Goal: Information Seeking & Learning: Learn about a topic

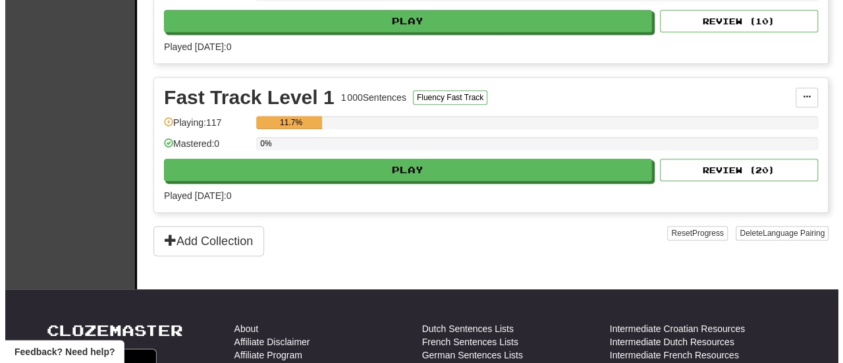
scroll to position [403, 0]
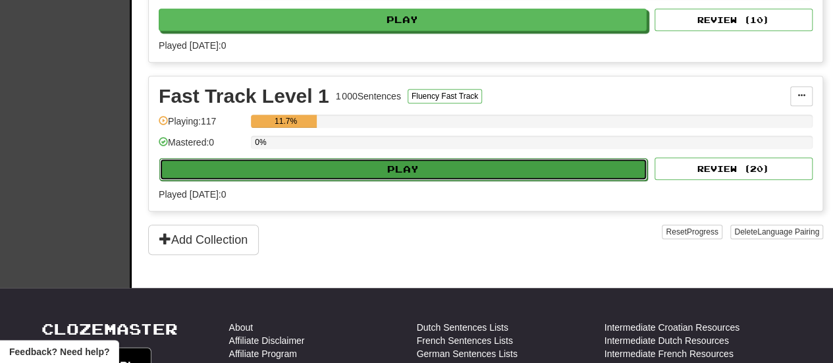
click at [314, 169] on button "Play" at bounding box center [403, 169] width 488 height 22
select select "**"
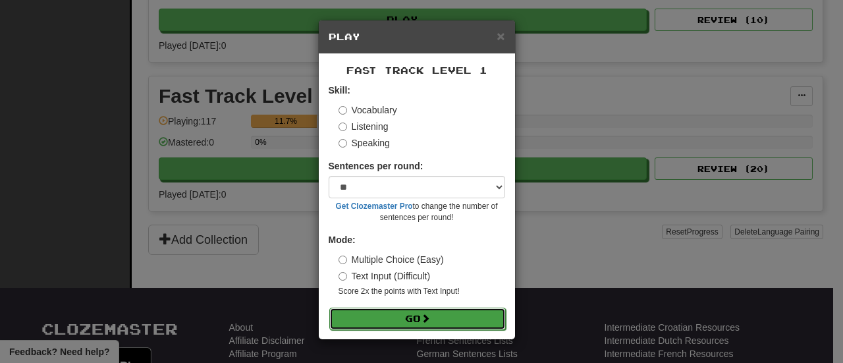
click at [404, 320] on button "Go" at bounding box center [417, 319] width 177 height 22
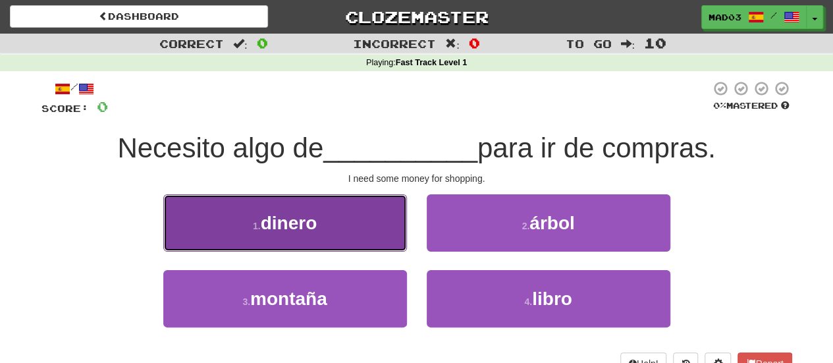
click at [323, 214] on button "1 . dinero" at bounding box center [285, 222] width 244 height 57
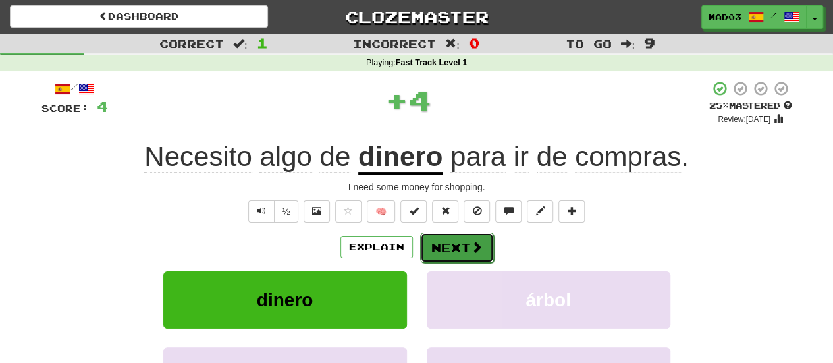
click at [462, 247] on button "Next" at bounding box center [457, 248] width 74 height 30
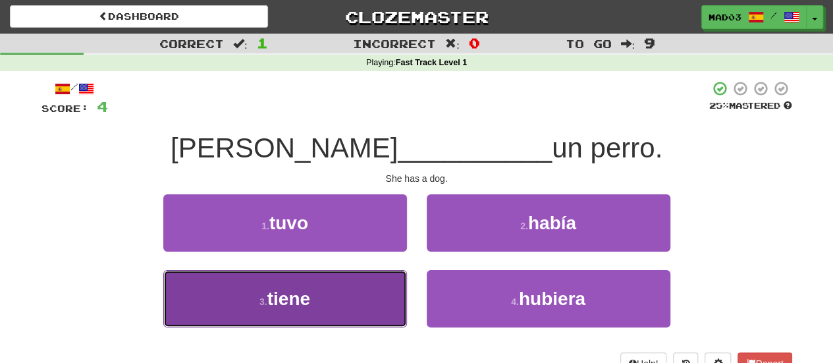
click at [362, 312] on button "3 . tiene" at bounding box center [285, 298] width 244 height 57
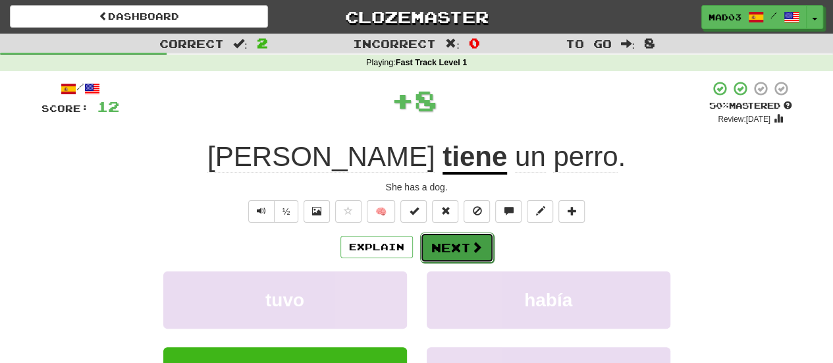
click at [447, 257] on button "Next" at bounding box center [457, 248] width 74 height 30
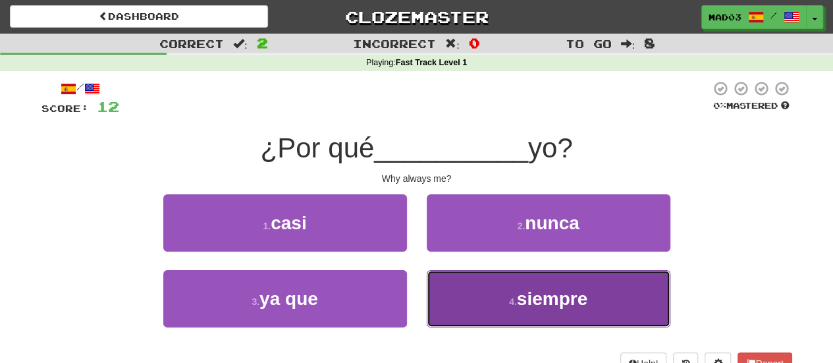
click at [513, 294] on button "4 . siempre" at bounding box center [549, 298] width 244 height 57
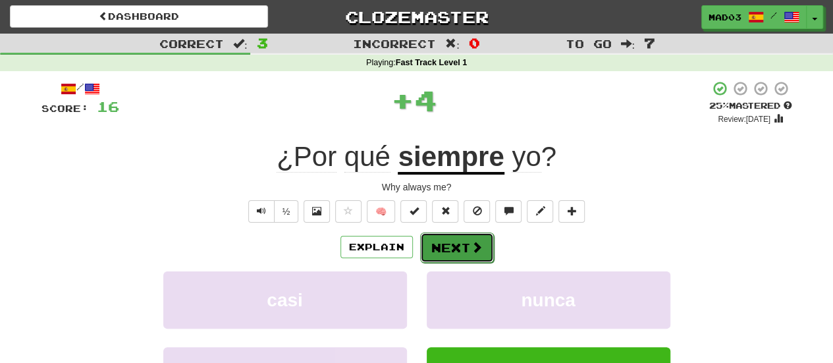
click at [445, 245] on button "Next" at bounding box center [457, 248] width 74 height 30
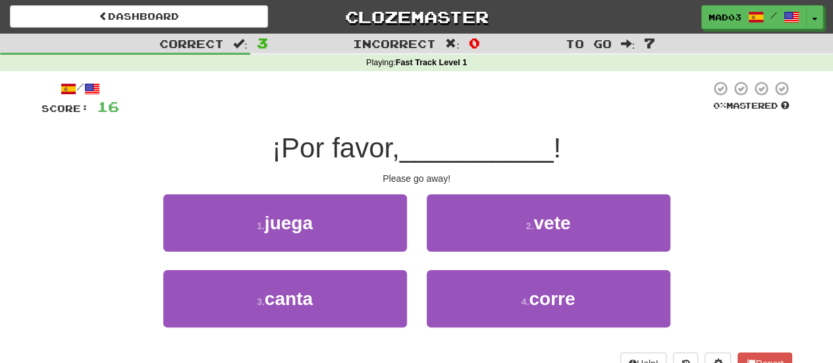
scroll to position [28, 0]
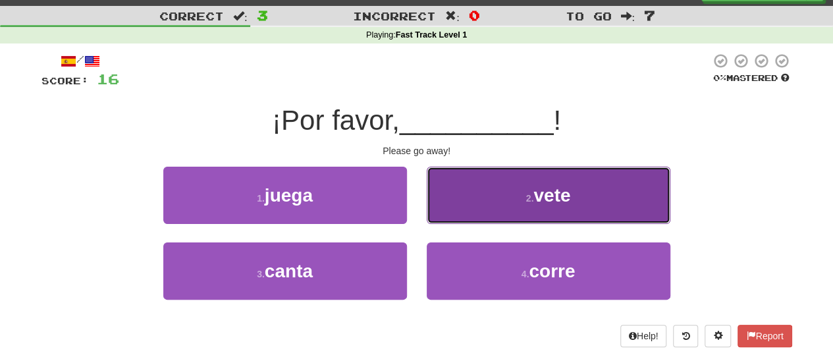
click at [476, 179] on button "2 . vete" at bounding box center [549, 195] width 244 height 57
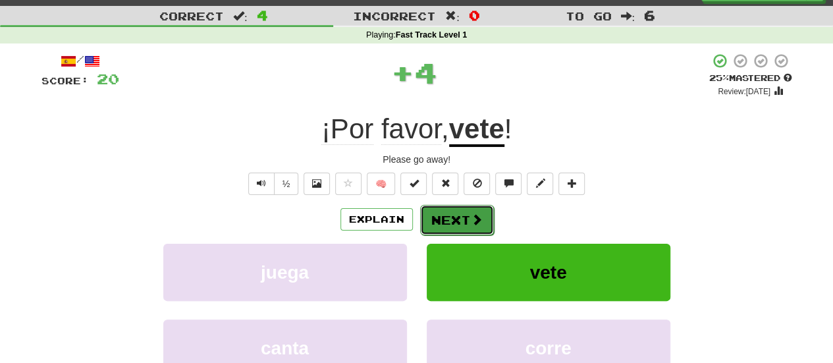
click at [461, 221] on button "Next" at bounding box center [457, 220] width 74 height 30
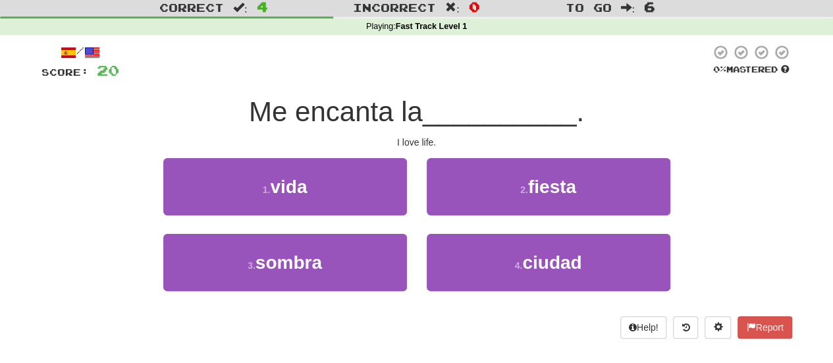
scroll to position [37, 0]
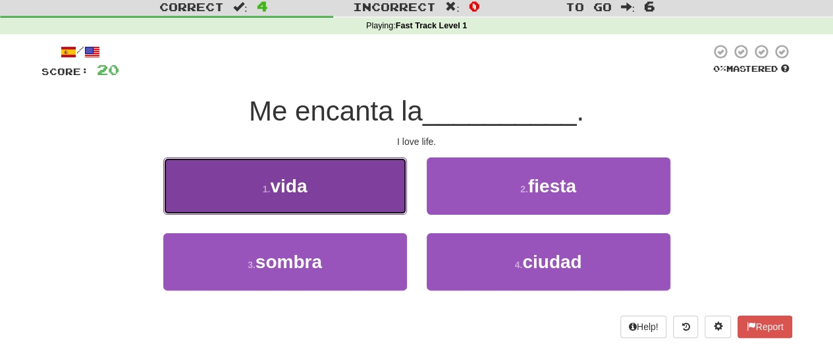
click at [383, 176] on button "1 . vida" at bounding box center [285, 185] width 244 height 57
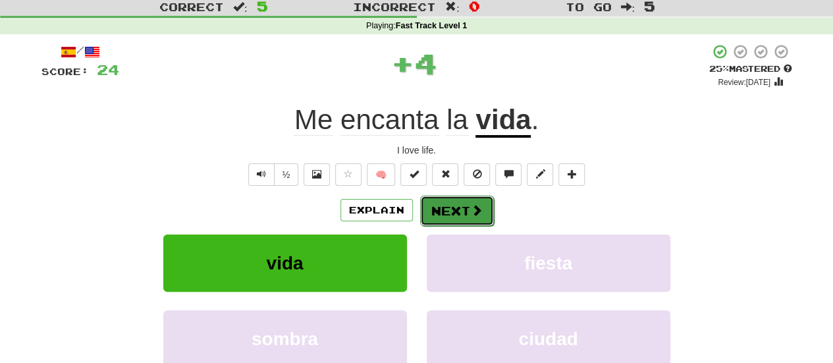
click at [450, 202] on button "Next" at bounding box center [457, 211] width 74 height 30
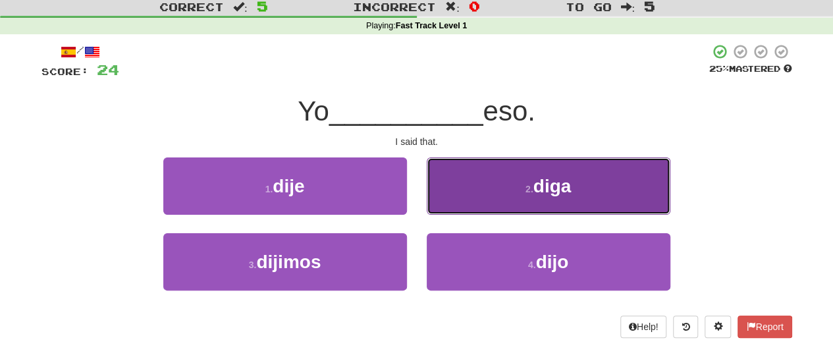
click at [540, 171] on button "2 . diga" at bounding box center [549, 185] width 244 height 57
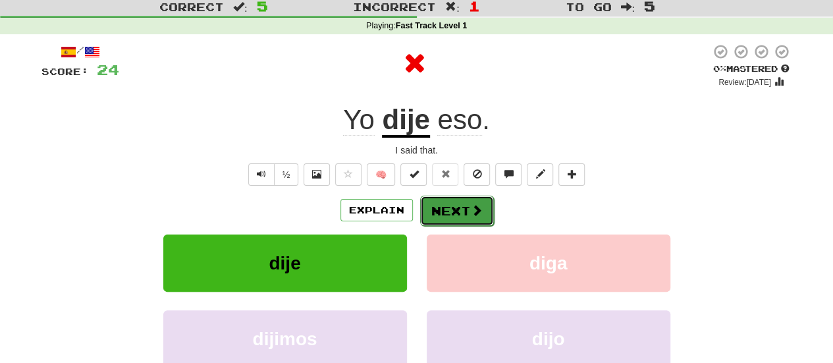
click at [468, 213] on button "Next" at bounding box center [457, 211] width 74 height 30
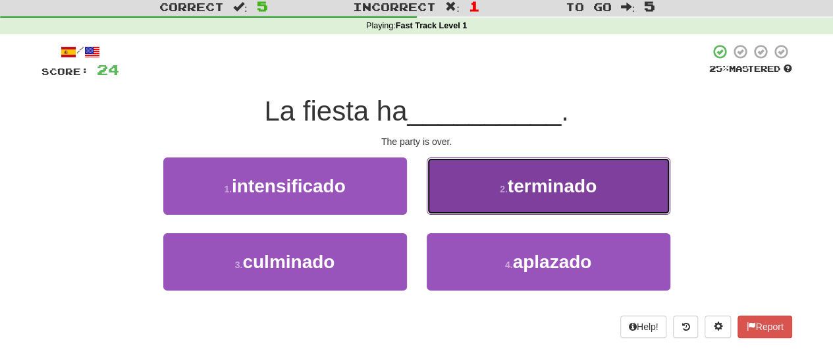
click at [490, 183] on button "2 . terminado" at bounding box center [549, 185] width 244 height 57
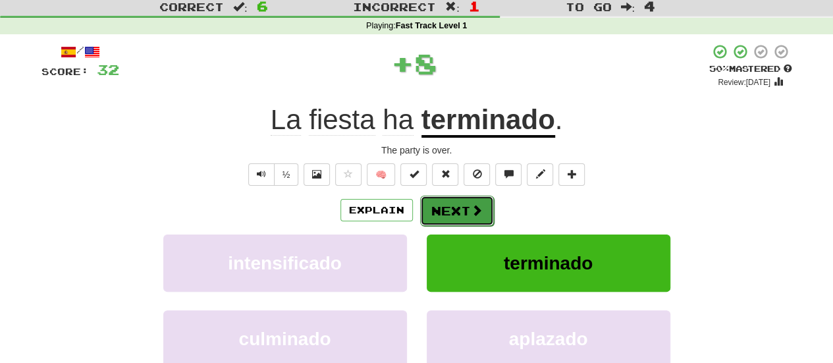
click at [460, 218] on button "Next" at bounding box center [457, 211] width 74 height 30
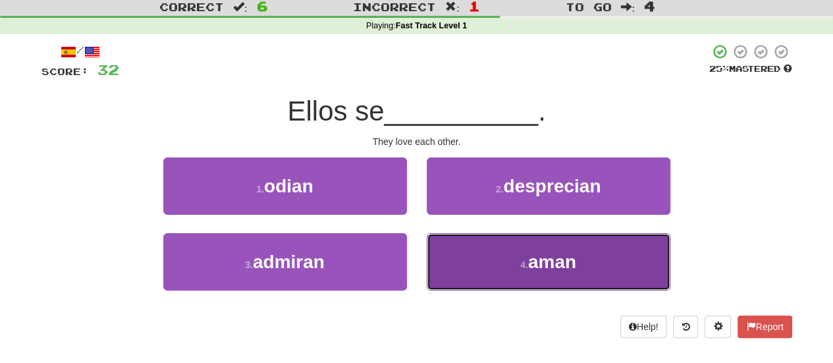
click at [484, 269] on button "4 . aman" at bounding box center [549, 261] width 244 height 57
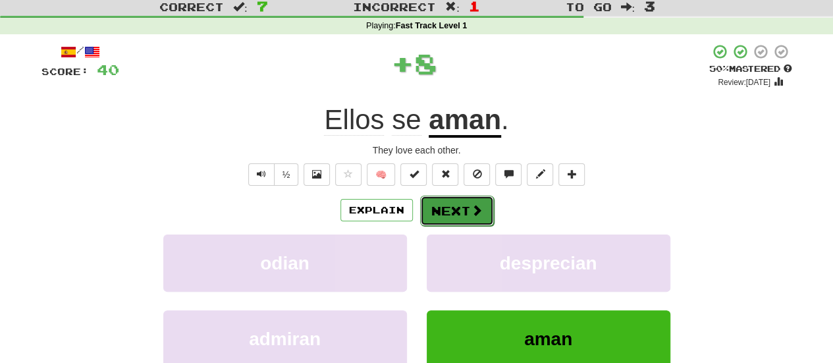
click at [462, 205] on button "Next" at bounding box center [457, 211] width 74 height 30
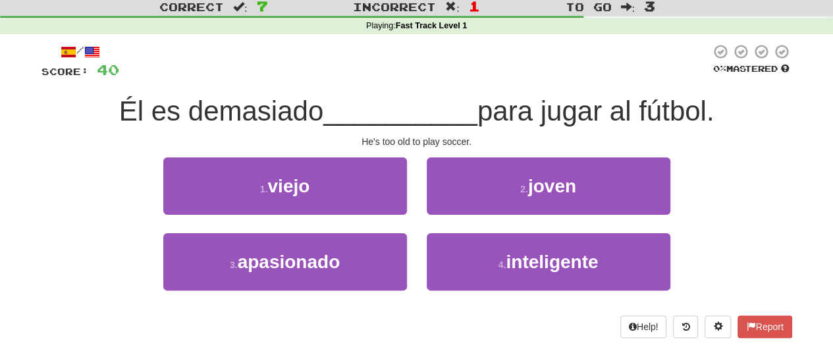
scroll to position [51, 0]
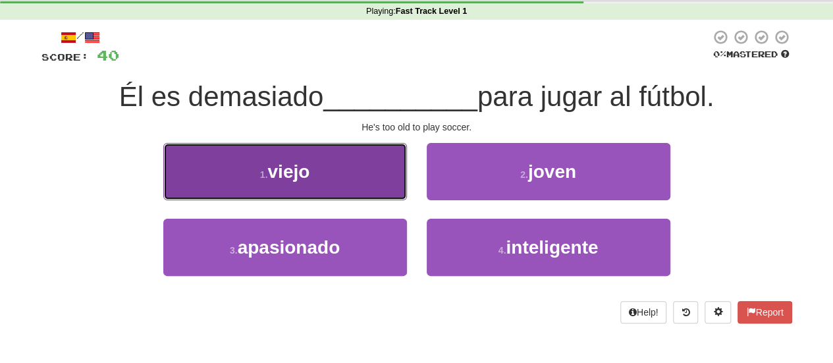
click at [368, 164] on button "1 . viejo" at bounding box center [285, 171] width 244 height 57
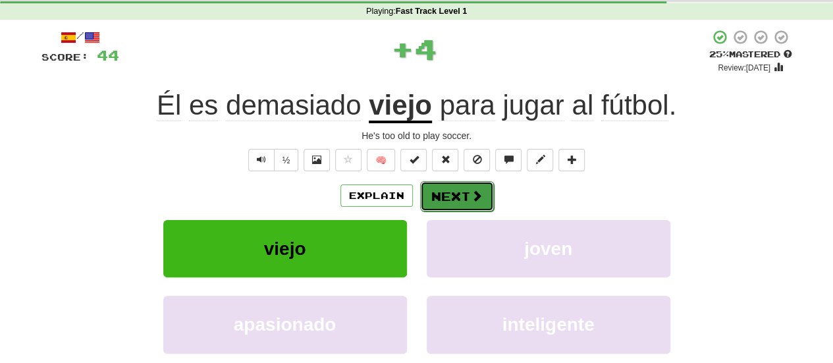
click at [449, 194] on button "Next" at bounding box center [457, 196] width 74 height 30
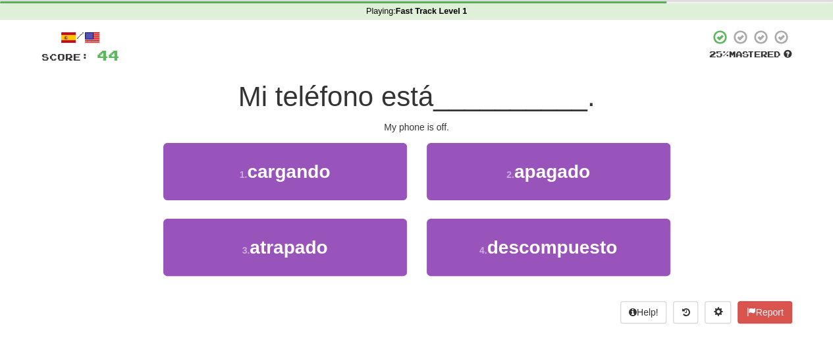
scroll to position [71, 0]
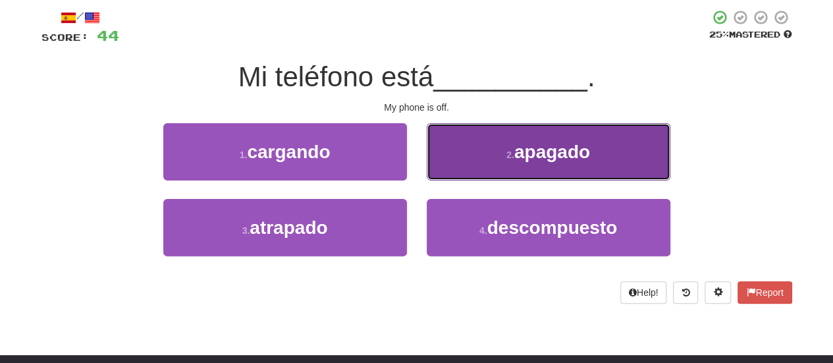
click at [513, 166] on button "2 . apagado" at bounding box center [549, 151] width 244 height 57
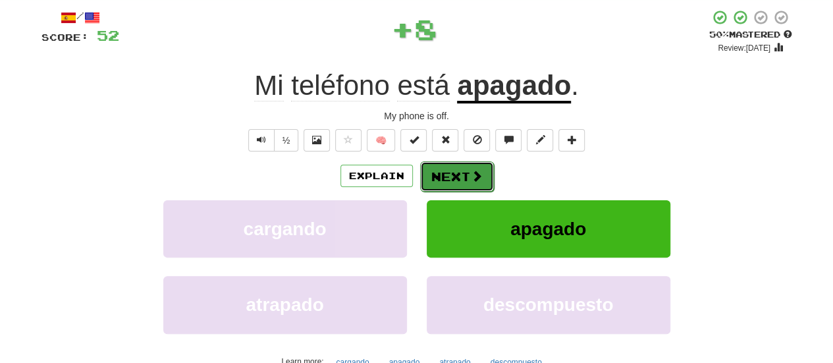
click at [478, 171] on span at bounding box center [477, 176] width 12 height 12
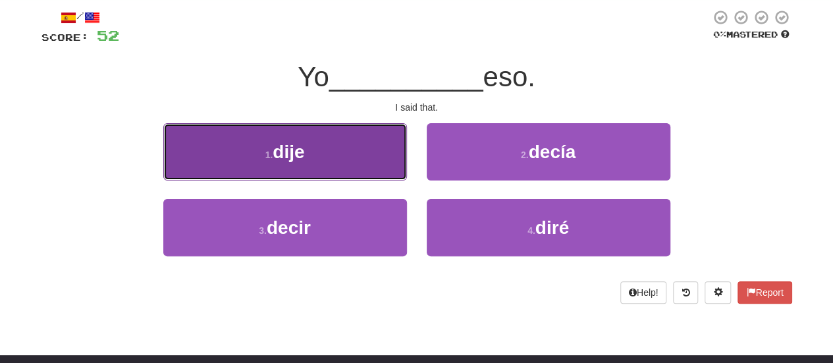
click at [339, 173] on button "1 . dije" at bounding box center [285, 151] width 244 height 57
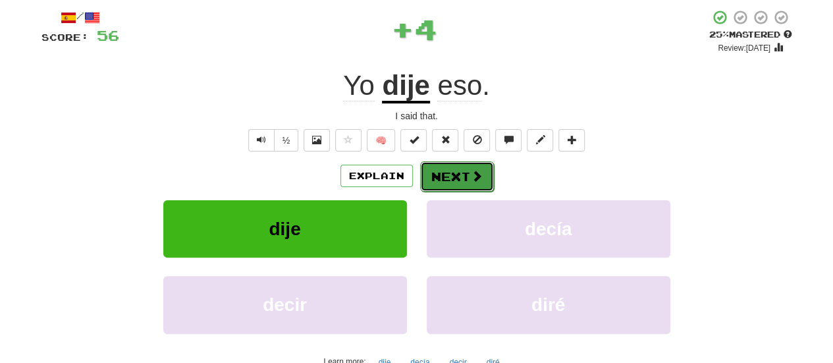
click at [437, 179] on button "Next" at bounding box center [457, 176] width 74 height 30
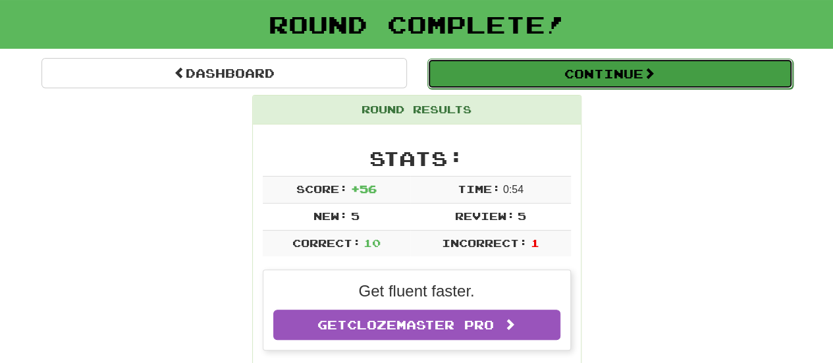
click at [598, 76] on button "Continue" at bounding box center [611, 74] width 366 height 30
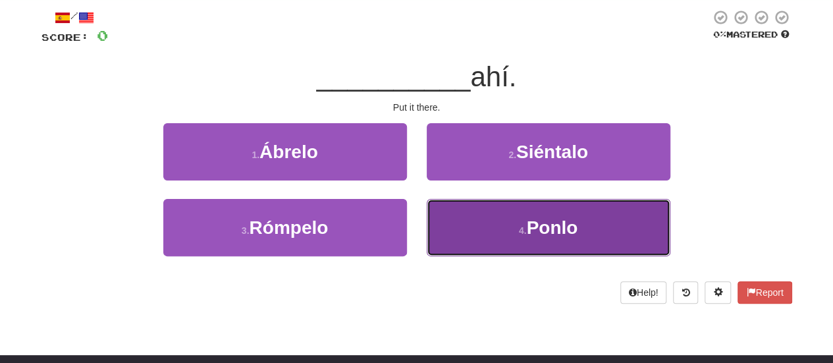
click at [472, 213] on button "4 . Ponlo" at bounding box center [549, 227] width 244 height 57
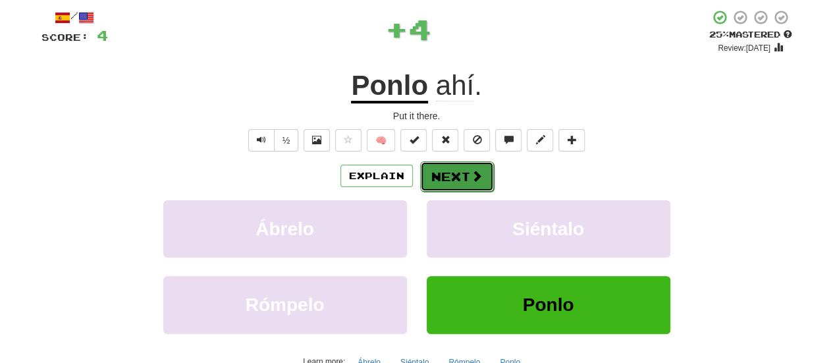
click at [441, 181] on button "Next" at bounding box center [457, 176] width 74 height 30
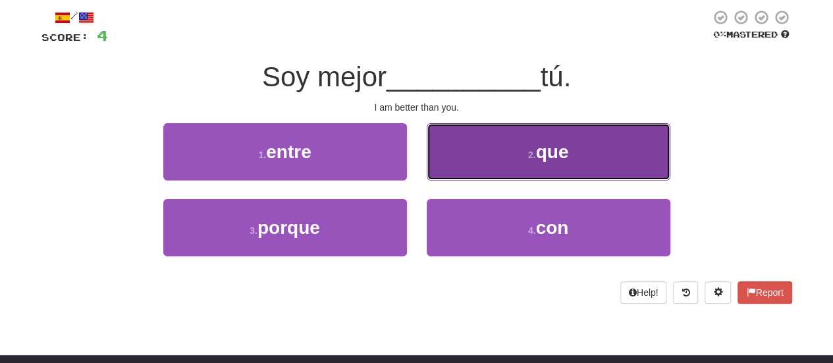
click at [468, 157] on button "2 . que" at bounding box center [549, 151] width 244 height 57
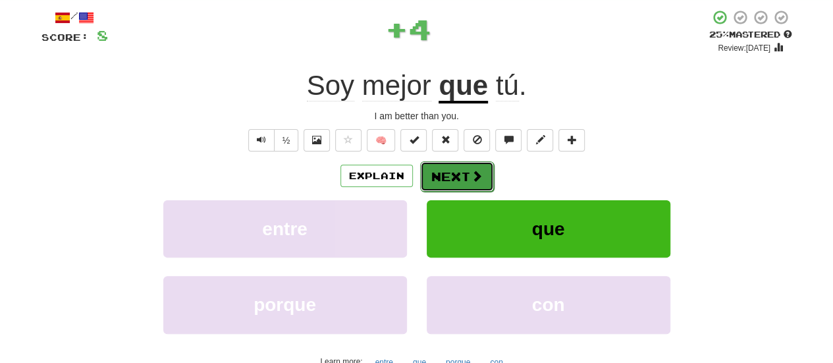
click at [444, 179] on button "Next" at bounding box center [457, 176] width 74 height 30
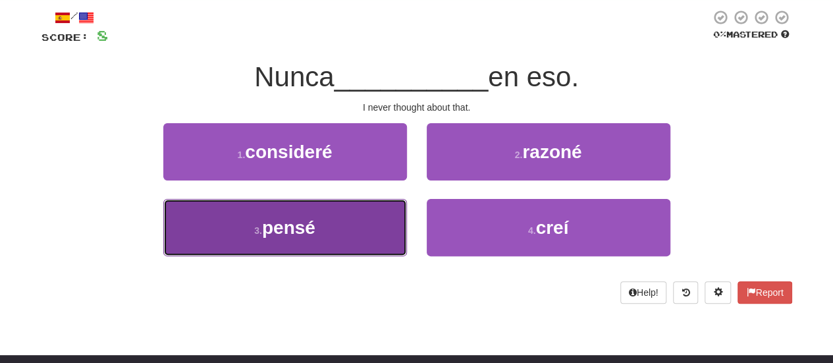
click at [361, 231] on button "3 . pensé" at bounding box center [285, 227] width 244 height 57
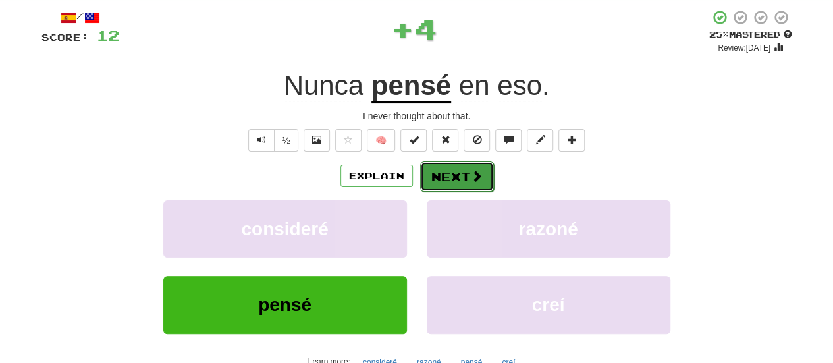
click at [448, 180] on button "Next" at bounding box center [457, 176] width 74 height 30
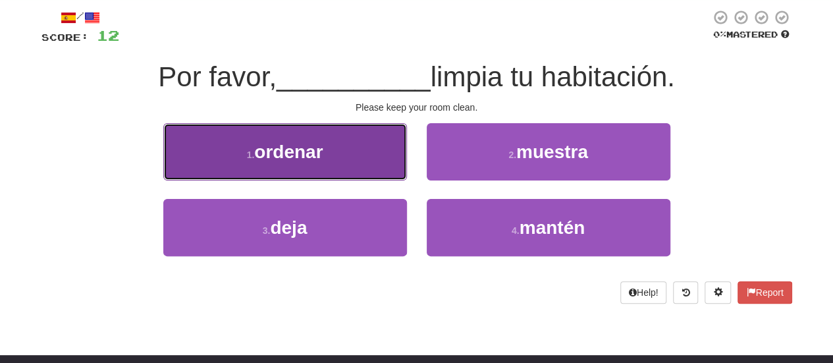
click at [391, 157] on button "1 . ordenar" at bounding box center [285, 151] width 244 height 57
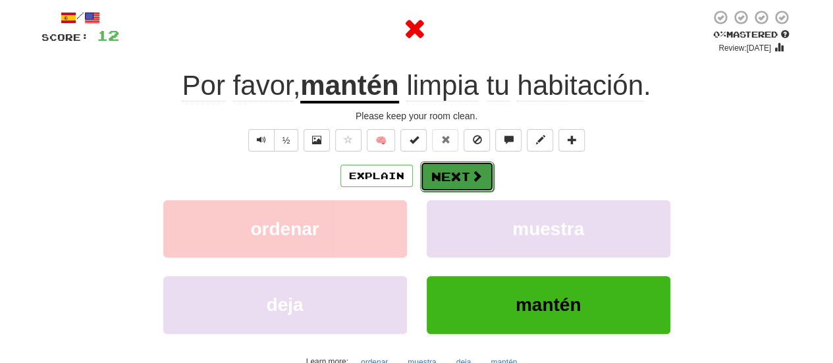
click at [450, 177] on button "Next" at bounding box center [457, 176] width 74 height 30
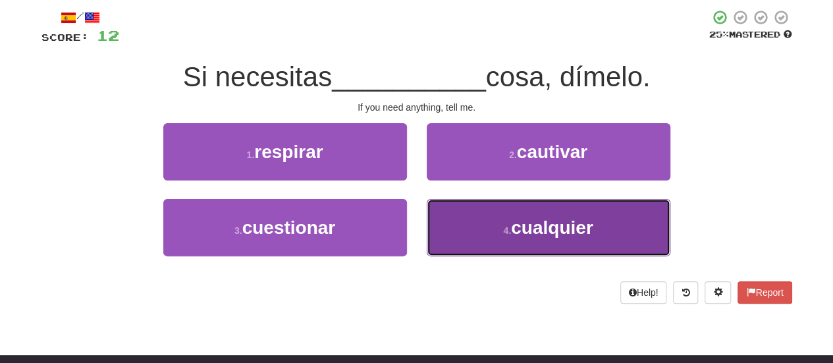
click at [521, 219] on span "cualquier" at bounding box center [552, 227] width 82 height 20
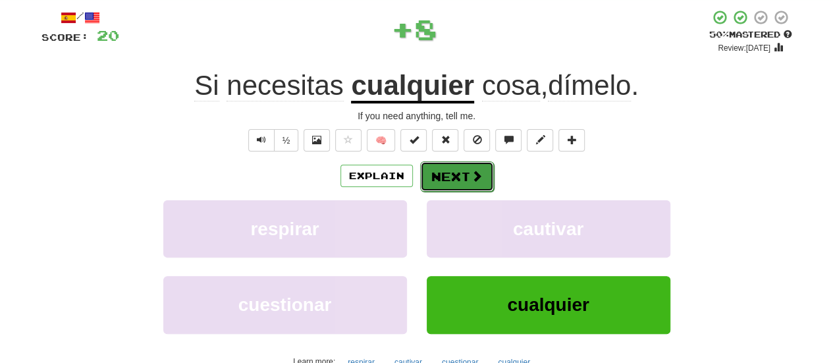
click at [473, 170] on span at bounding box center [477, 176] width 12 height 12
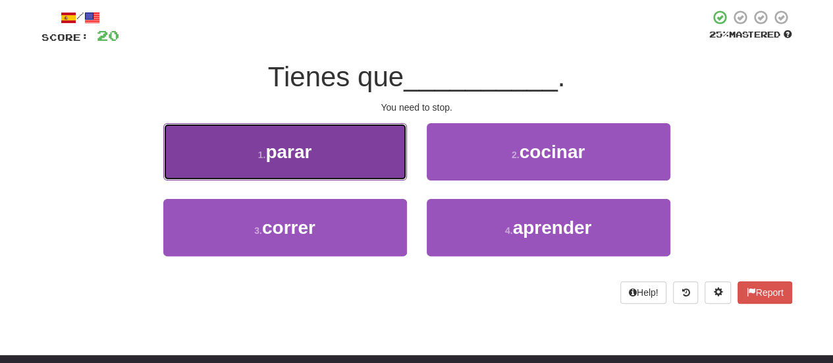
click at [368, 163] on button "1 . parar" at bounding box center [285, 151] width 244 height 57
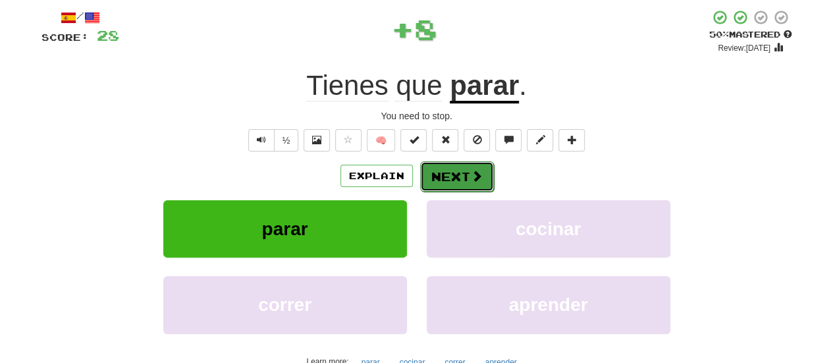
click at [453, 181] on button "Next" at bounding box center [457, 176] width 74 height 30
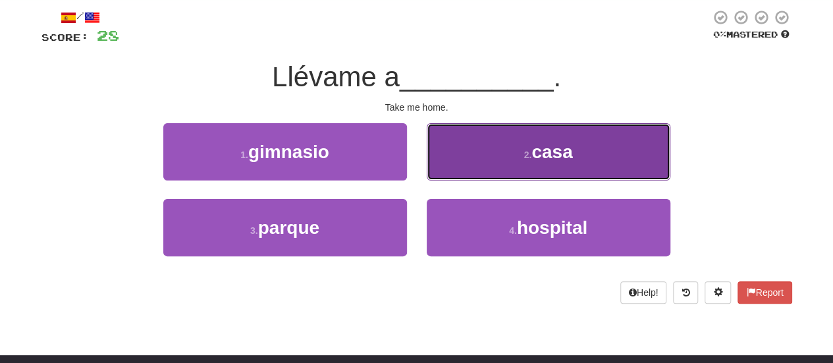
click at [494, 159] on button "2 . casa" at bounding box center [549, 151] width 244 height 57
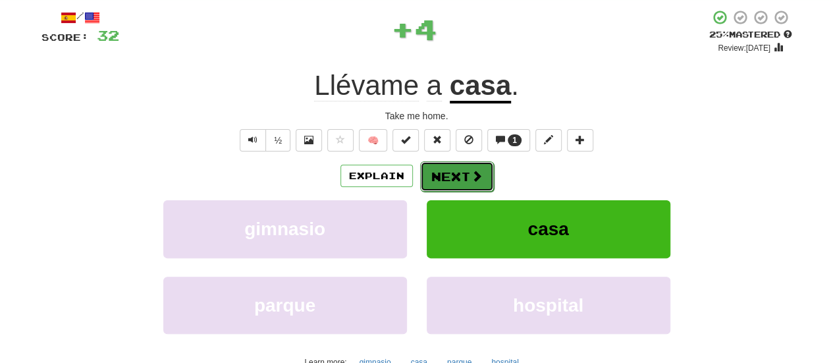
click at [459, 171] on button "Next" at bounding box center [457, 176] width 74 height 30
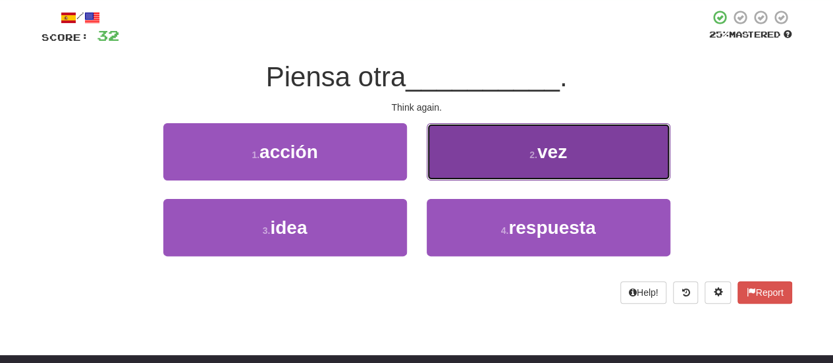
click at [482, 153] on button "2 . vez" at bounding box center [549, 151] width 244 height 57
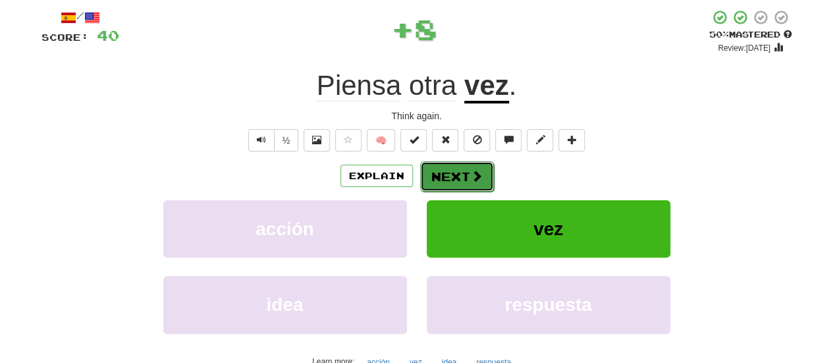
click at [438, 175] on button "Next" at bounding box center [457, 176] width 74 height 30
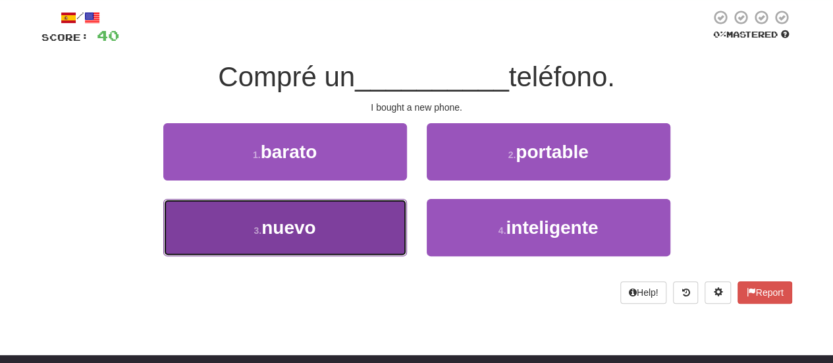
click at [375, 226] on button "3 . nuevo" at bounding box center [285, 227] width 244 height 57
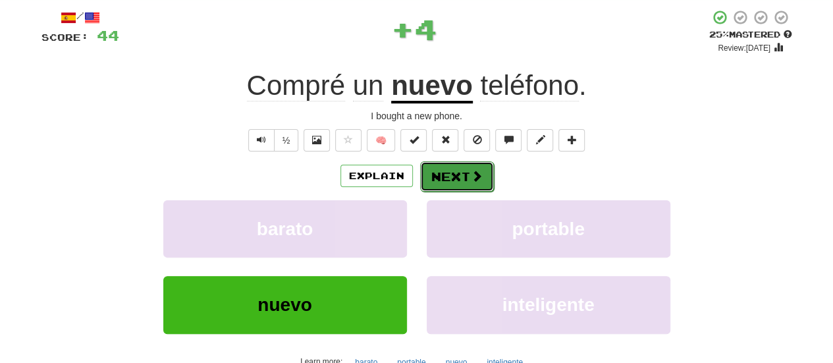
click at [444, 181] on button "Next" at bounding box center [457, 176] width 74 height 30
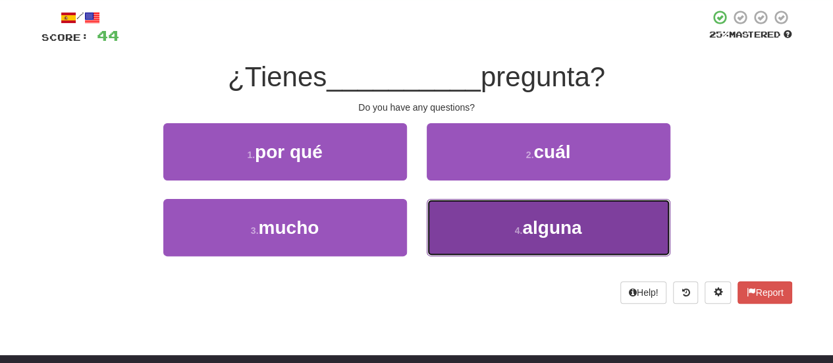
click at [488, 219] on button "4 . alguna" at bounding box center [549, 227] width 244 height 57
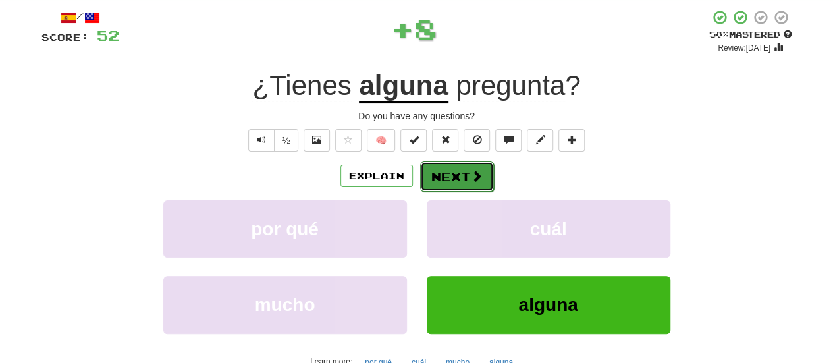
click at [441, 182] on button "Next" at bounding box center [457, 176] width 74 height 30
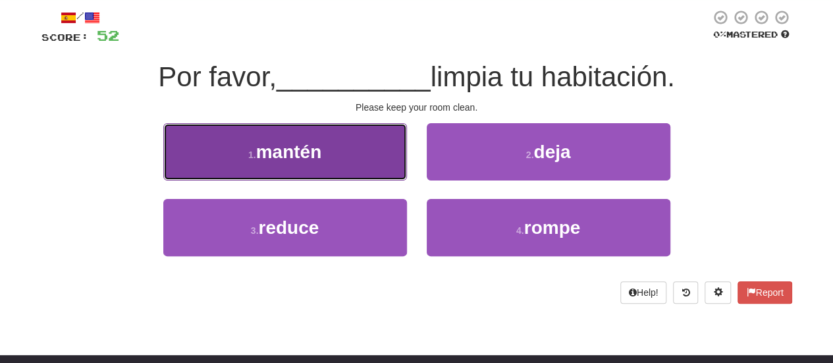
click at [371, 168] on button "1 . mantén" at bounding box center [285, 151] width 244 height 57
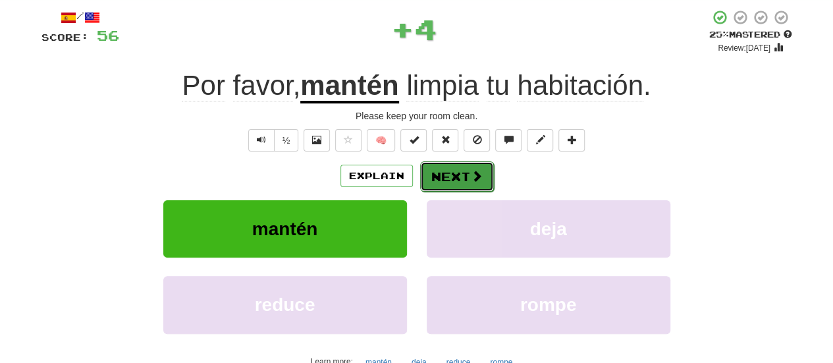
click at [445, 180] on button "Next" at bounding box center [457, 176] width 74 height 30
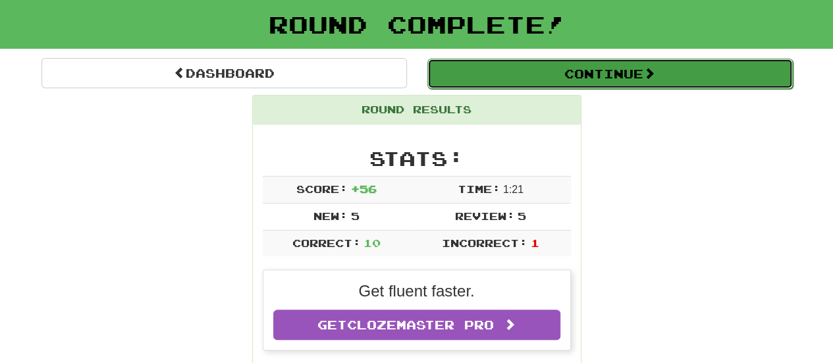
click at [543, 71] on button "Continue" at bounding box center [611, 74] width 366 height 30
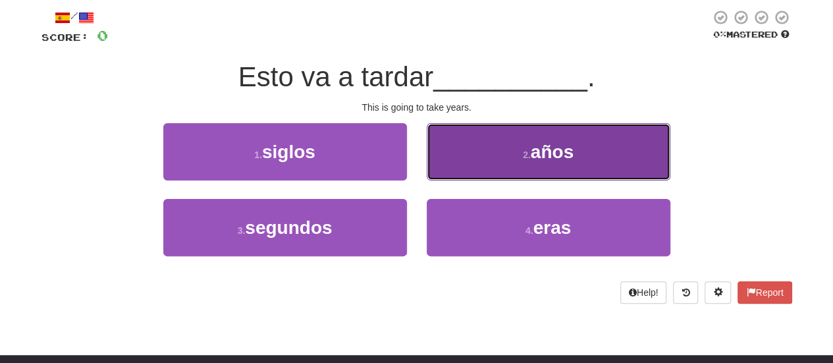
click at [473, 150] on button "2 . años" at bounding box center [549, 151] width 244 height 57
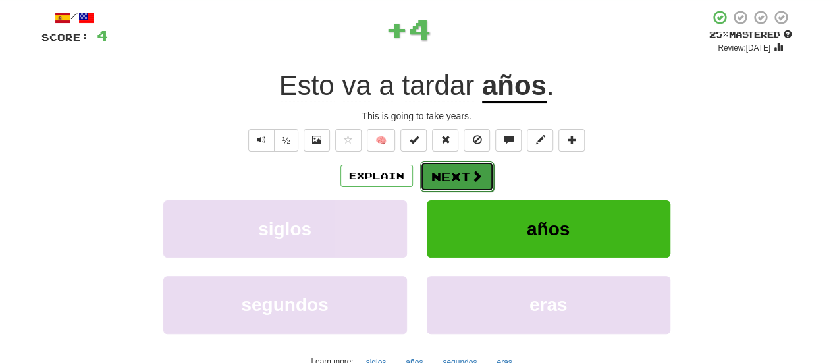
click at [464, 176] on button "Next" at bounding box center [457, 176] width 74 height 30
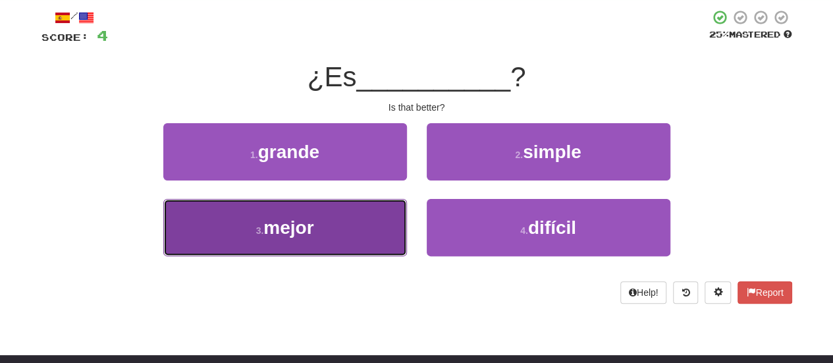
click at [376, 231] on button "3 . mejor" at bounding box center [285, 227] width 244 height 57
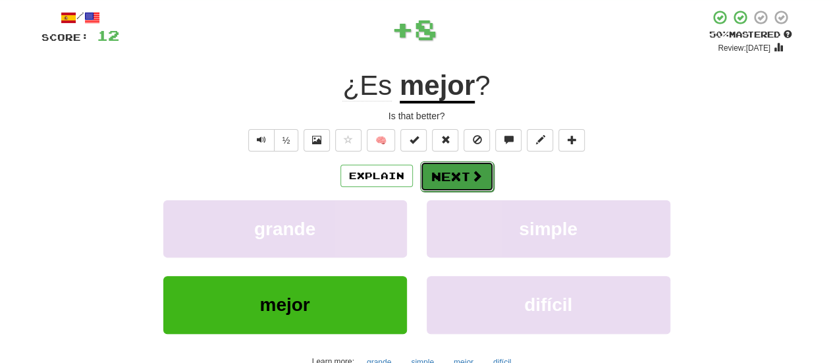
click at [458, 173] on button "Next" at bounding box center [457, 176] width 74 height 30
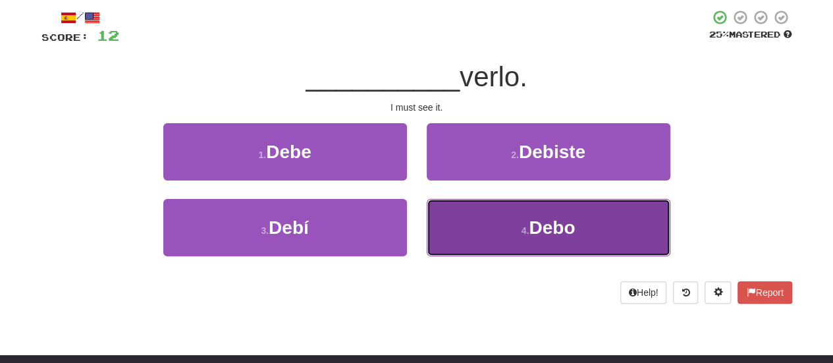
click at [496, 227] on button "4 . Debo" at bounding box center [549, 227] width 244 height 57
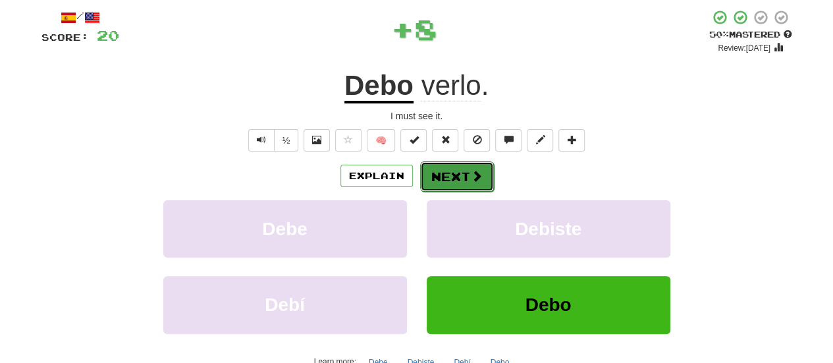
click at [466, 179] on button "Next" at bounding box center [457, 176] width 74 height 30
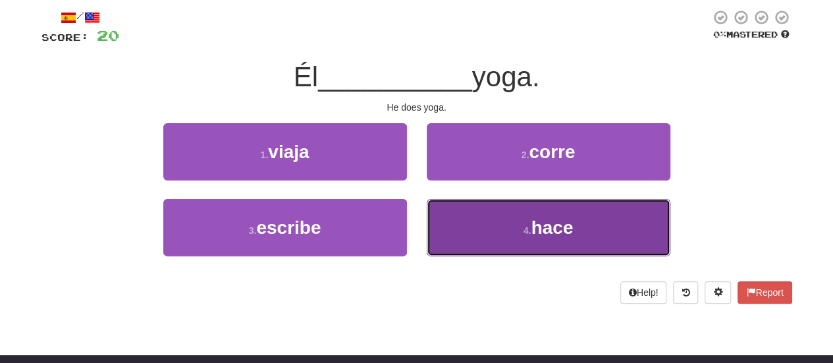
click at [481, 214] on button "4 . hace" at bounding box center [549, 227] width 244 height 57
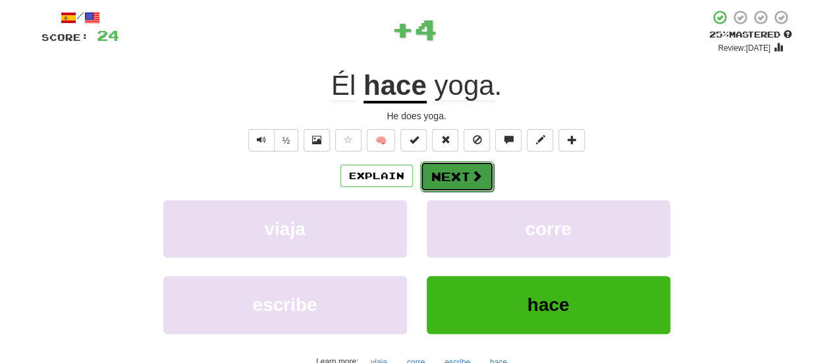
click at [454, 184] on button "Next" at bounding box center [457, 176] width 74 height 30
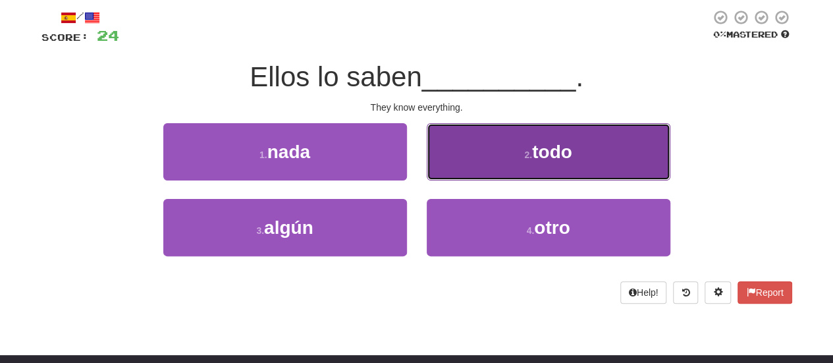
click at [497, 150] on button "2 . todo" at bounding box center [549, 151] width 244 height 57
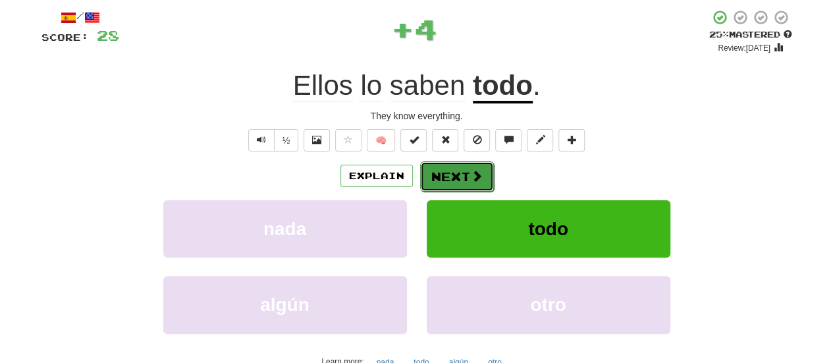
click at [457, 177] on button "Next" at bounding box center [457, 176] width 74 height 30
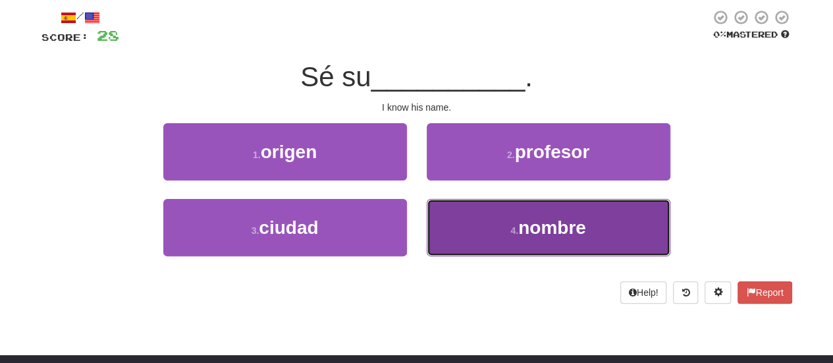
click at [451, 209] on button "4 . nombre" at bounding box center [549, 227] width 244 height 57
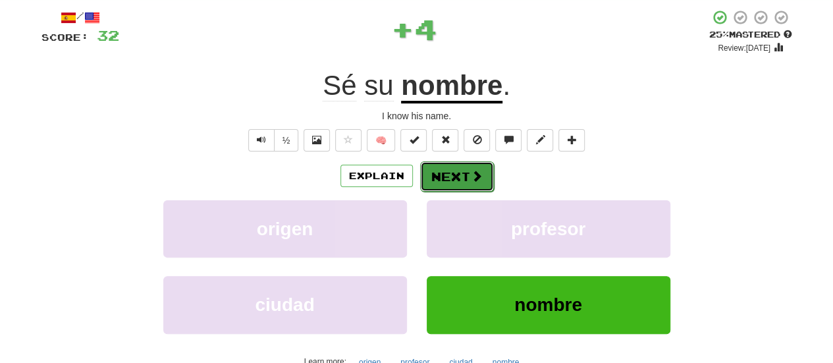
click at [444, 166] on button "Next" at bounding box center [457, 176] width 74 height 30
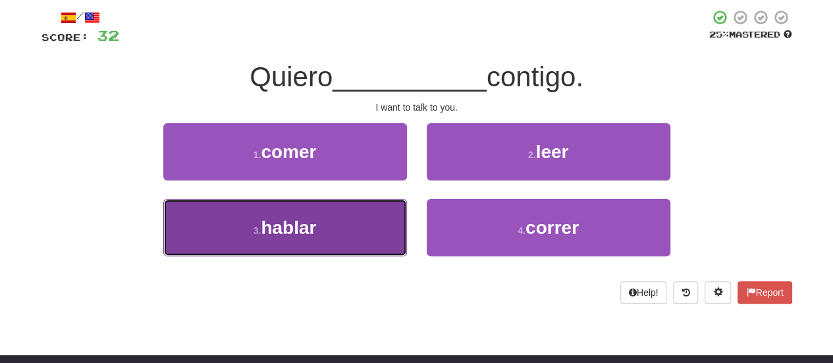
click at [375, 208] on button "3 . hablar" at bounding box center [285, 227] width 244 height 57
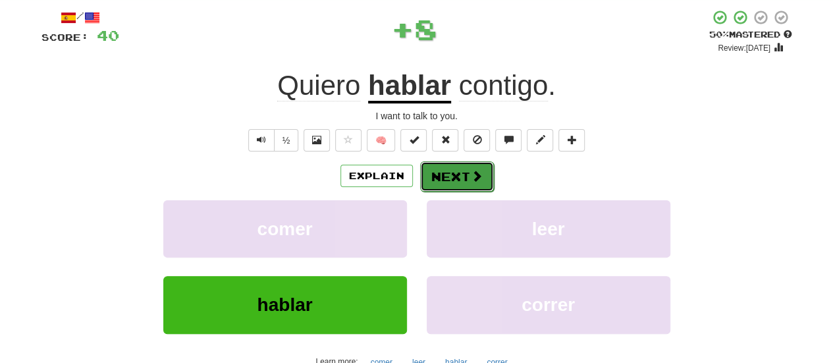
click at [459, 170] on button "Next" at bounding box center [457, 176] width 74 height 30
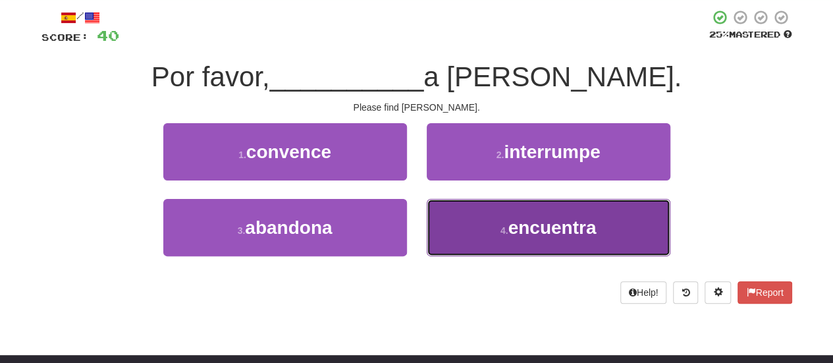
click at [486, 221] on button "4 . encuentra" at bounding box center [549, 227] width 244 height 57
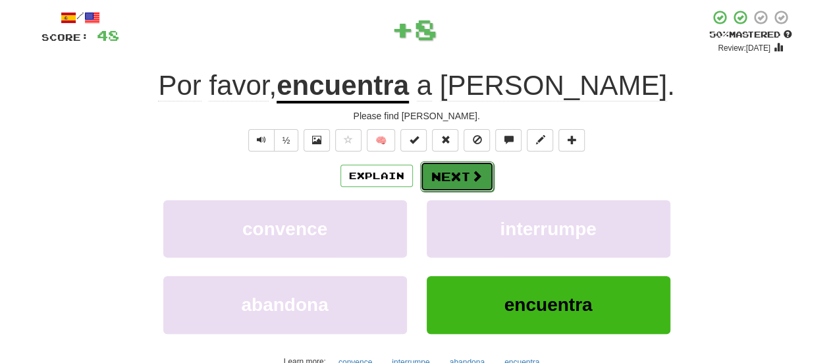
click at [443, 168] on button "Next" at bounding box center [457, 176] width 74 height 30
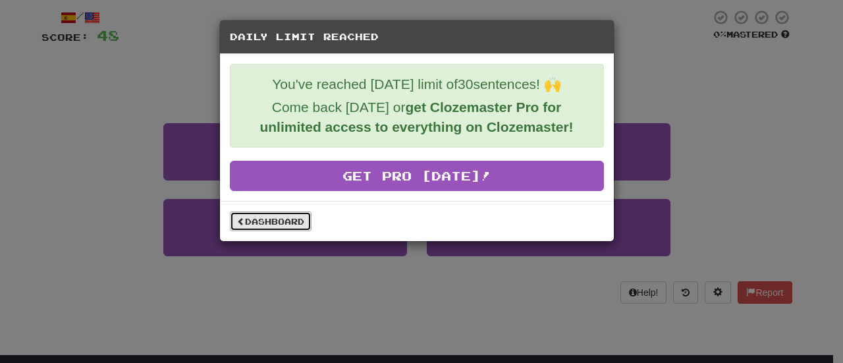
click at [297, 218] on link "Dashboard" at bounding box center [271, 221] width 82 height 20
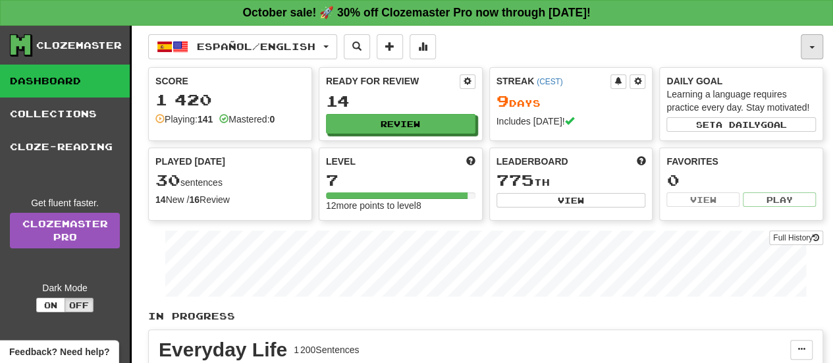
click at [813, 46] on span "button" at bounding box center [812, 47] width 5 height 3
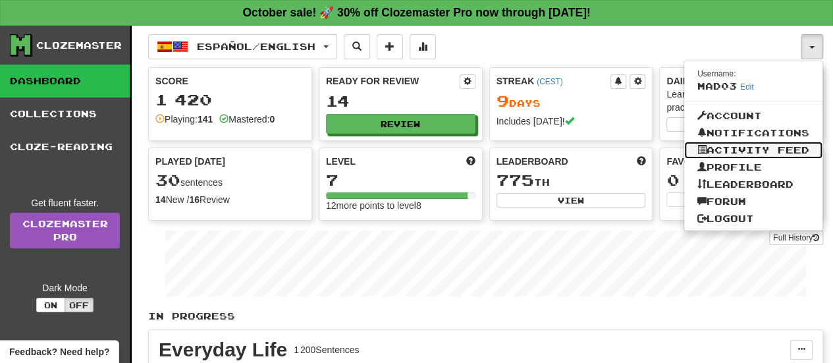
click at [740, 148] on link "Activity Feed" at bounding box center [753, 150] width 138 height 17
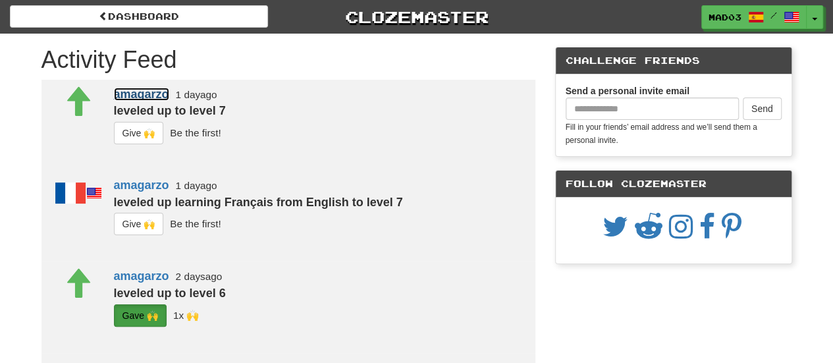
click at [141, 93] on link "amagarzo" at bounding box center [141, 94] width 55 height 13
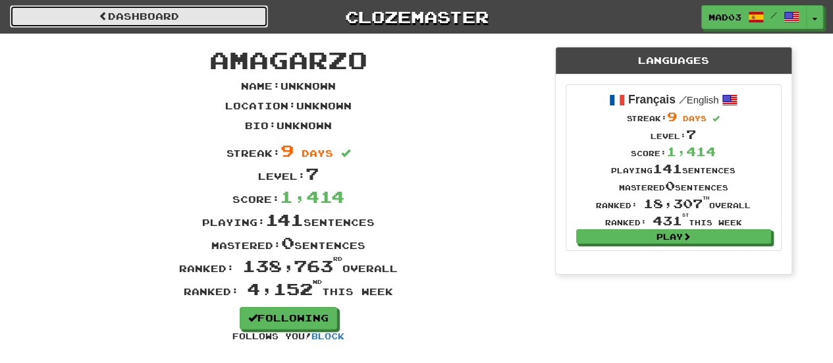
click at [177, 18] on link "Dashboard" at bounding box center [139, 16] width 258 height 22
